Goal: Information Seeking & Learning: Learn about a topic

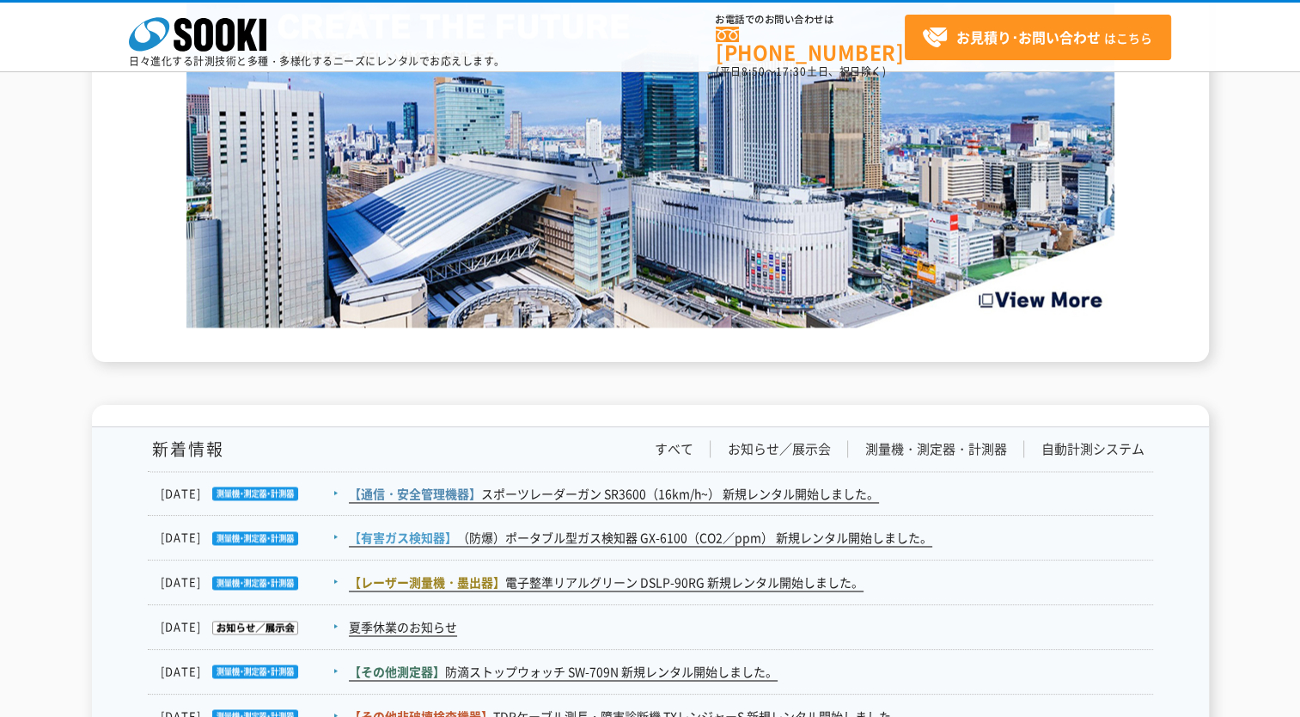
scroll to position [2750, 0]
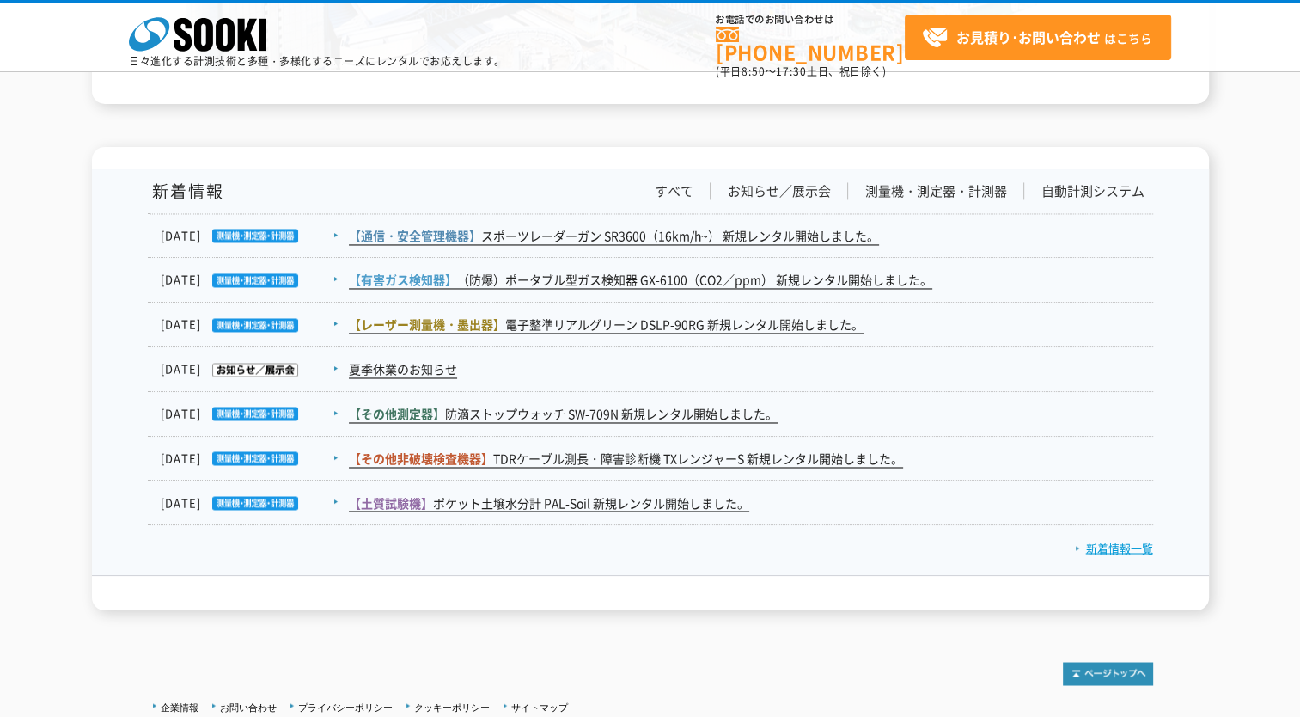
click at [1130, 548] on link "新着情報一覧" at bounding box center [1114, 547] width 78 height 16
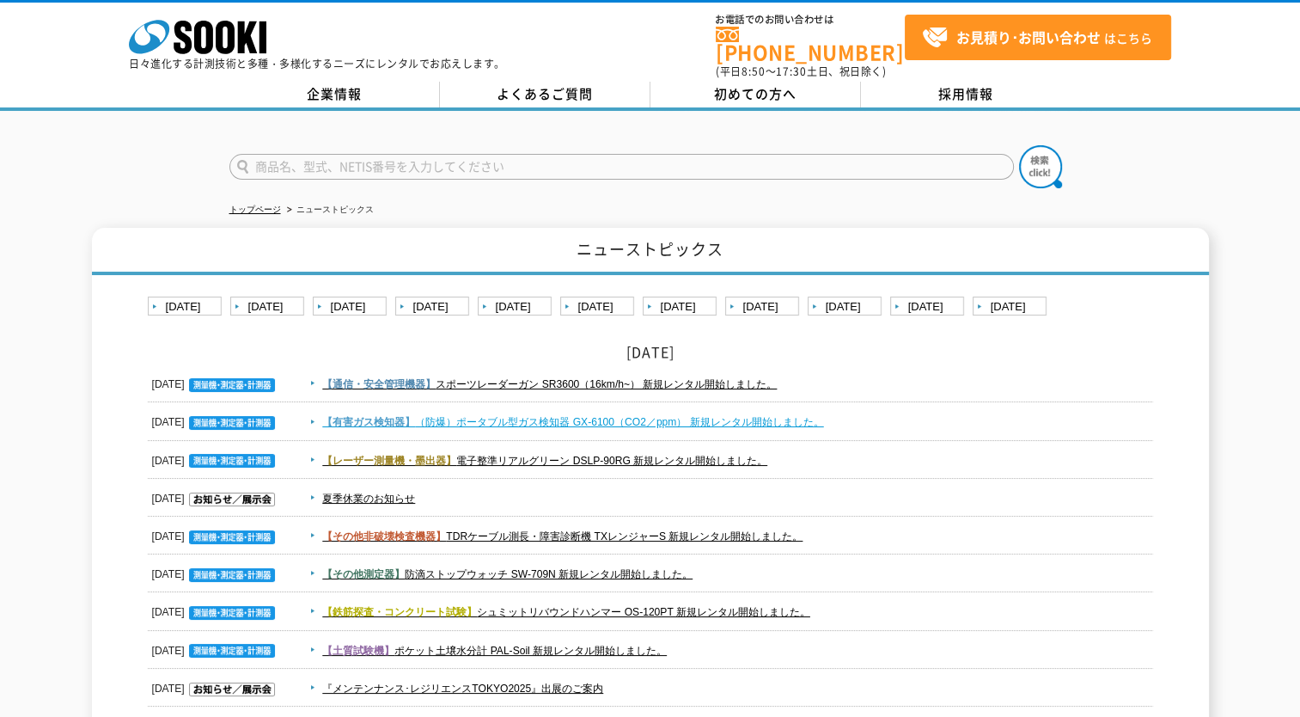
click at [399, 416] on span "【有害ガス検知器】" at bounding box center [368, 422] width 93 height 12
click at [374, 492] on link "夏季休業のお知らせ" at bounding box center [368, 498] width 93 height 12
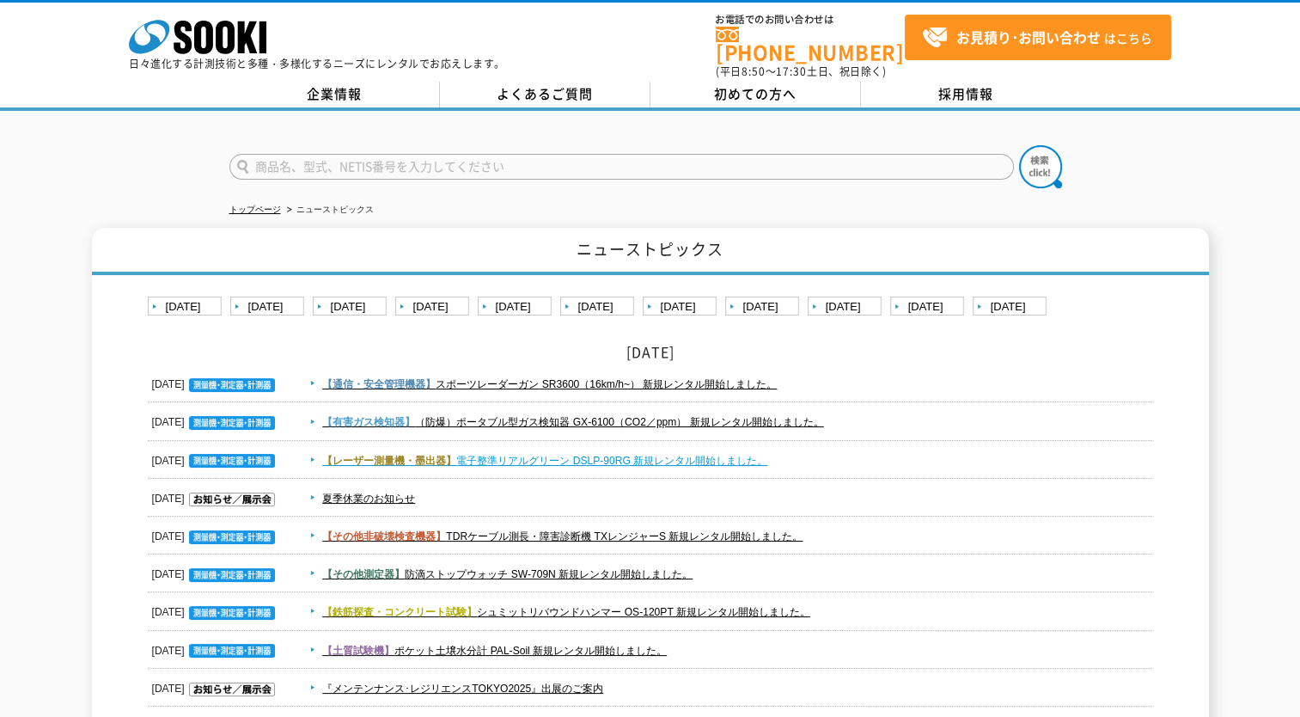
click at [491, 455] on link "【レーザー測量機・墨出器】 電子整準リアルグリーン DSLP-90RG 新規レンタル開始しました。" at bounding box center [544, 461] width 445 height 12
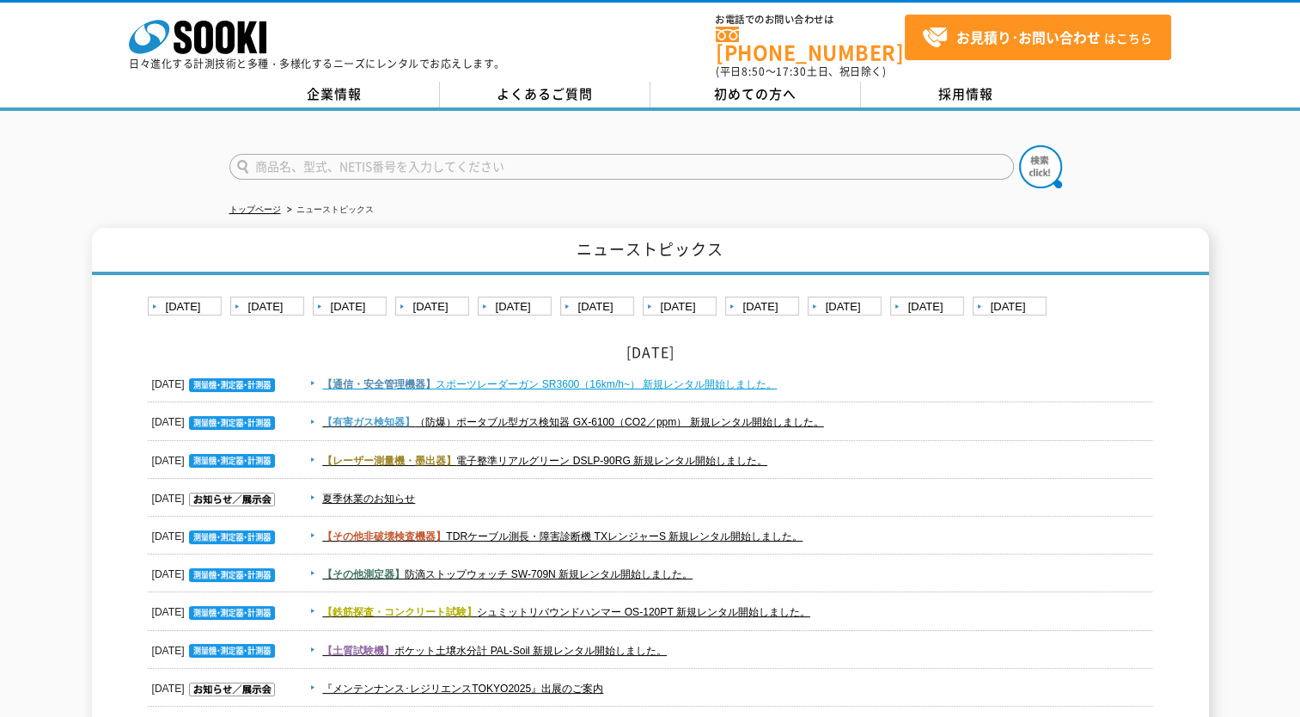
click at [342, 378] on span "【通信・安全管理機器】" at bounding box center [378, 384] width 113 height 12
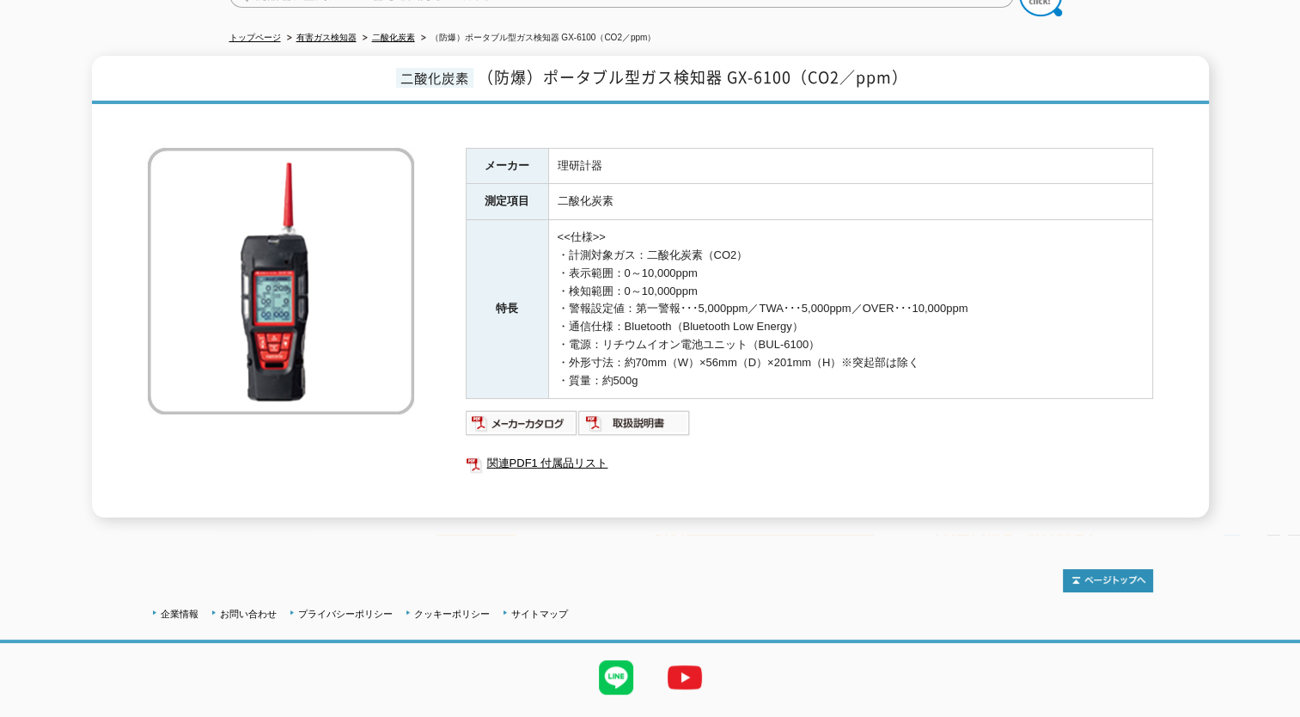
scroll to position [205, 0]
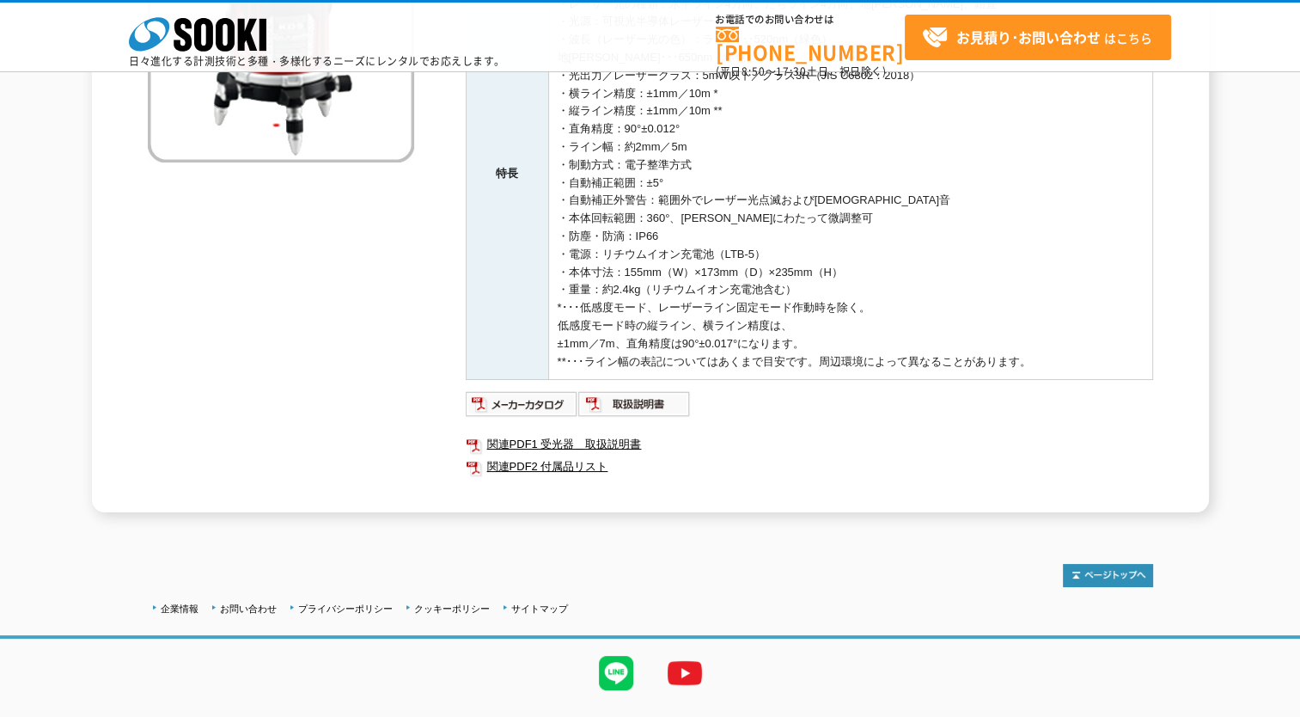
scroll to position [382, 0]
